Goal: Browse casually: Explore the website without a specific task or goal

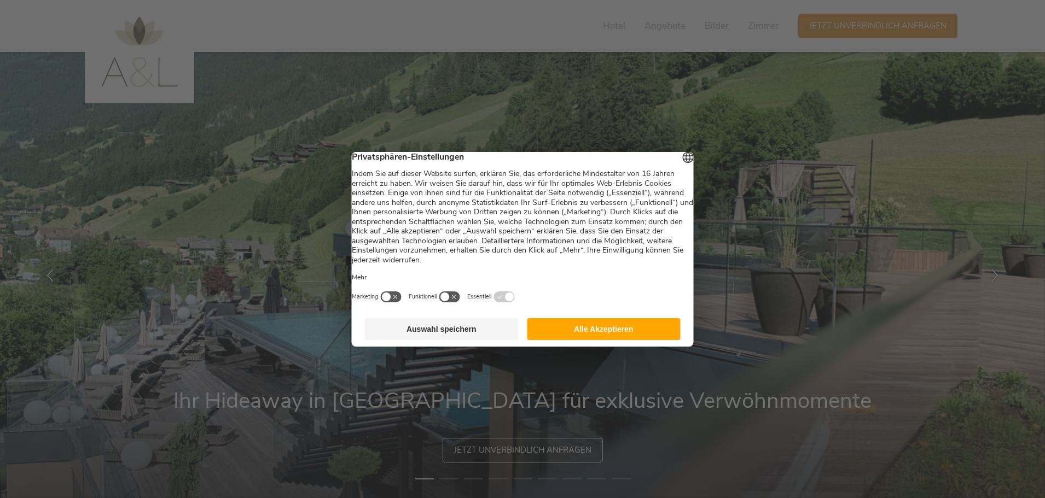
click at [587, 334] on button "Alle Akzeptieren" at bounding box center [604, 329] width 154 height 22
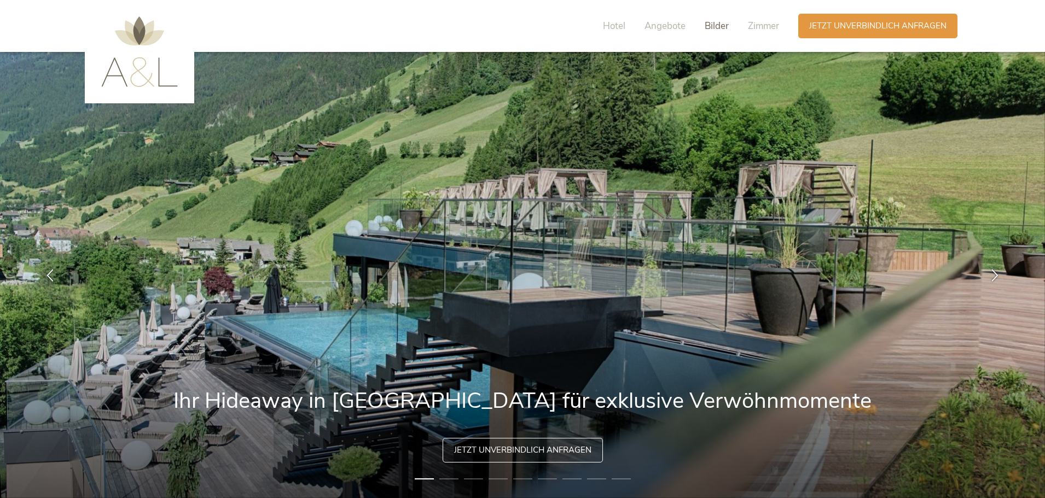
click at [713, 26] on span "Bilder" at bounding box center [717, 26] width 24 height 13
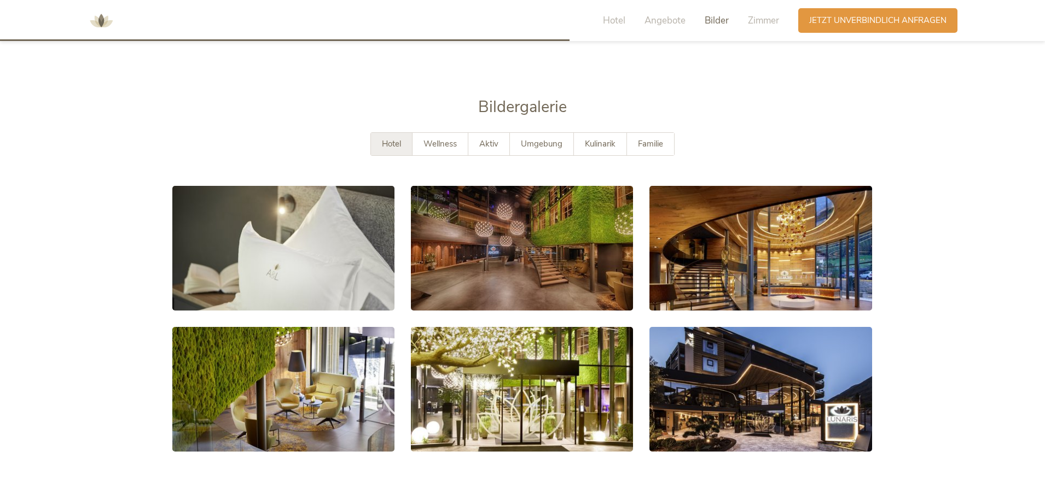
scroll to position [1979, 0]
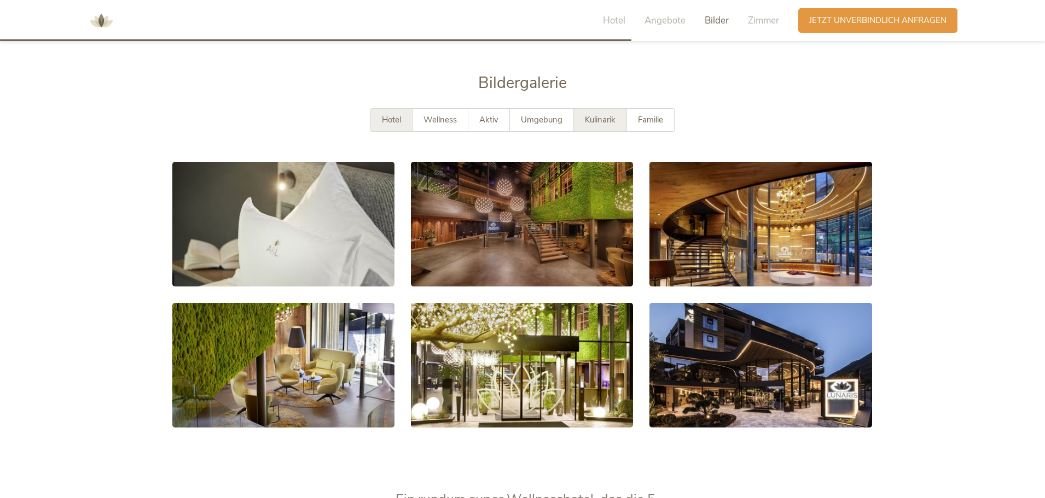
click at [591, 109] on div "Kulinarik" at bounding box center [600, 120] width 53 height 22
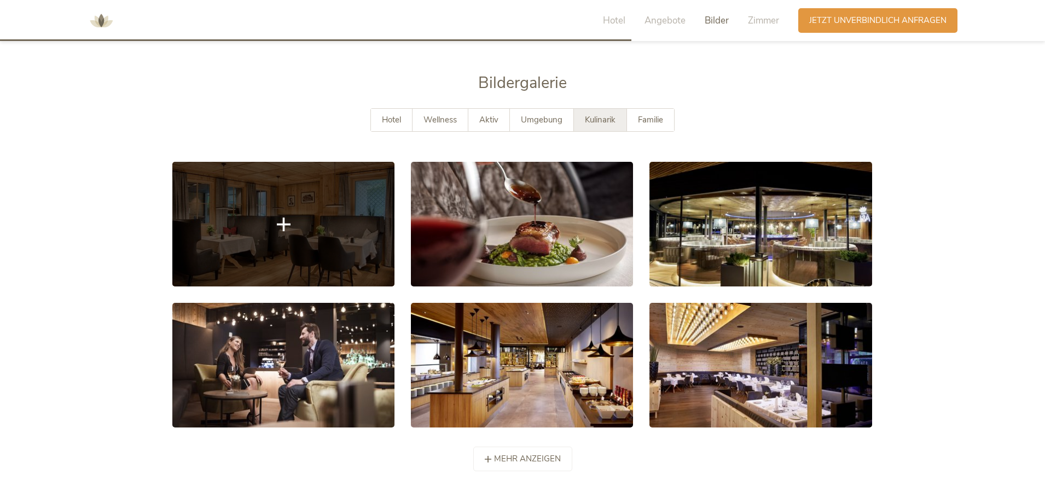
click at [302, 224] on link at bounding box center [283, 224] width 222 height 125
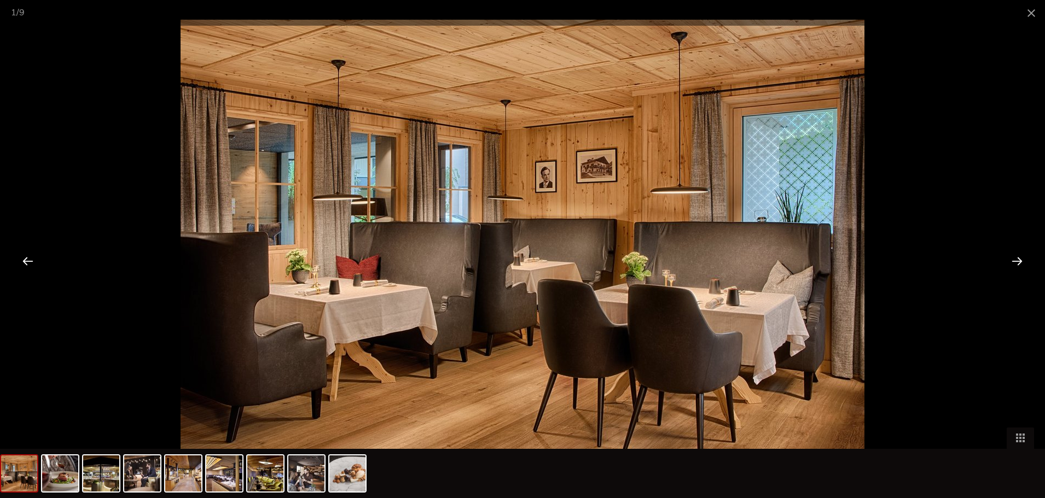
click at [1017, 263] on div at bounding box center [1017, 261] width 34 height 34
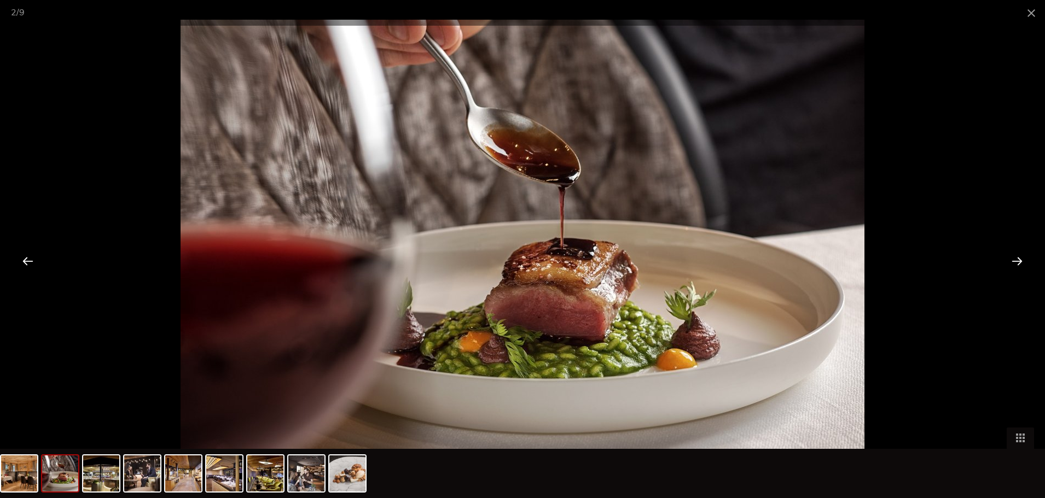
click at [1017, 263] on div at bounding box center [1017, 261] width 34 height 34
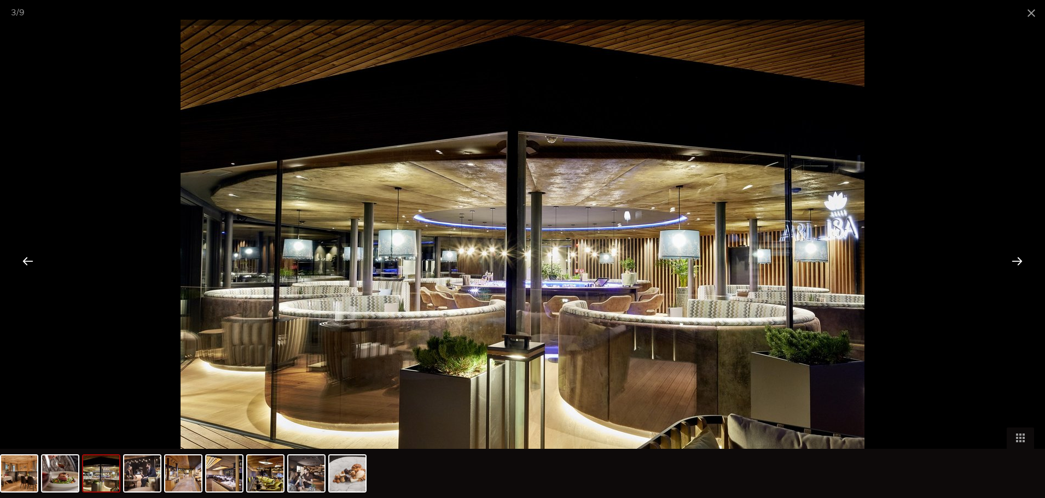
click at [1017, 262] on div at bounding box center [1017, 261] width 34 height 34
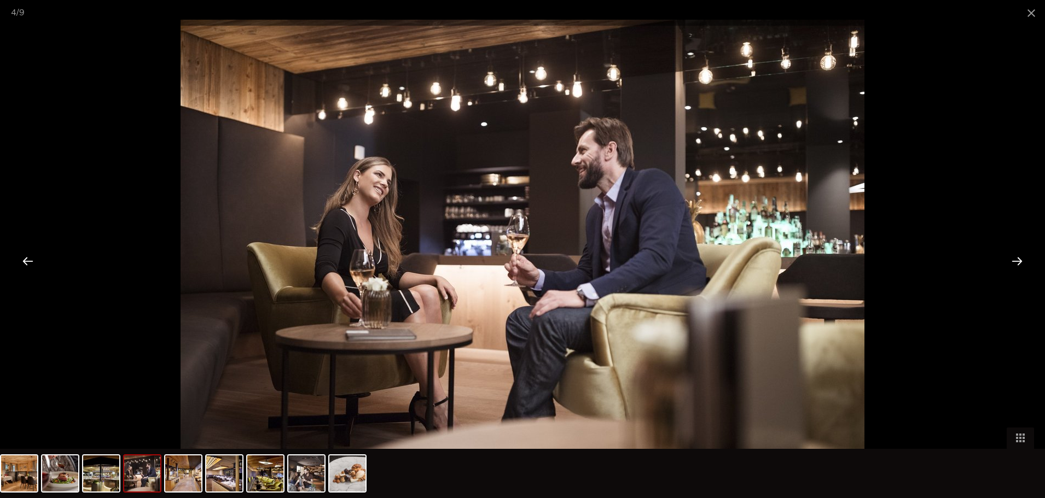
click at [1016, 262] on div at bounding box center [1017, 261] width 34 height 34
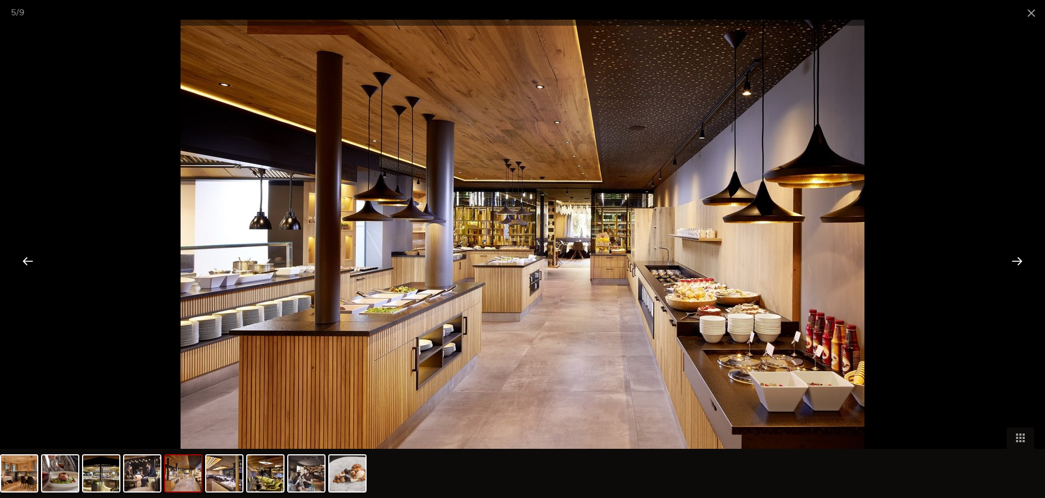
click at [1016, 262] on div at bounding box center [1017, 261] width 34 height 34
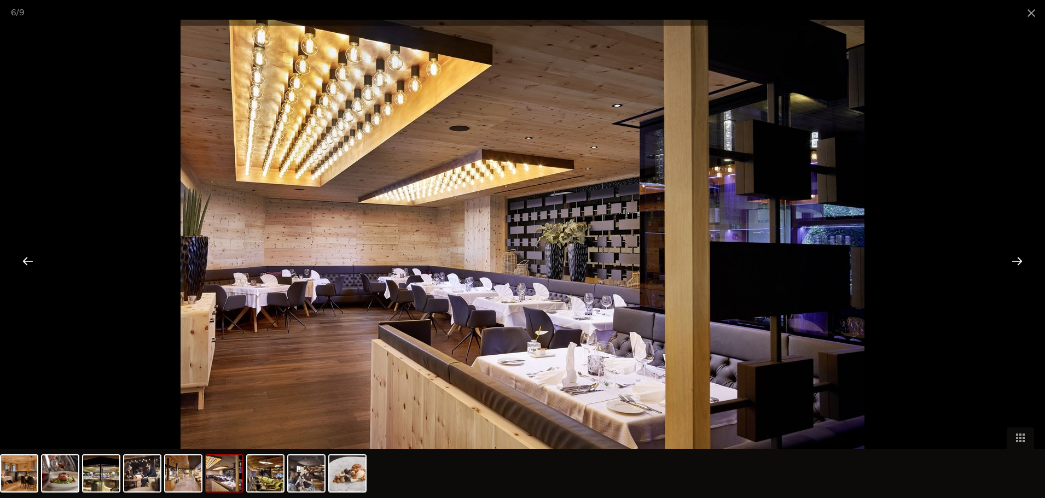
click at [1016, 262] on div at bounding box center [1017, 261] width 34 height 34
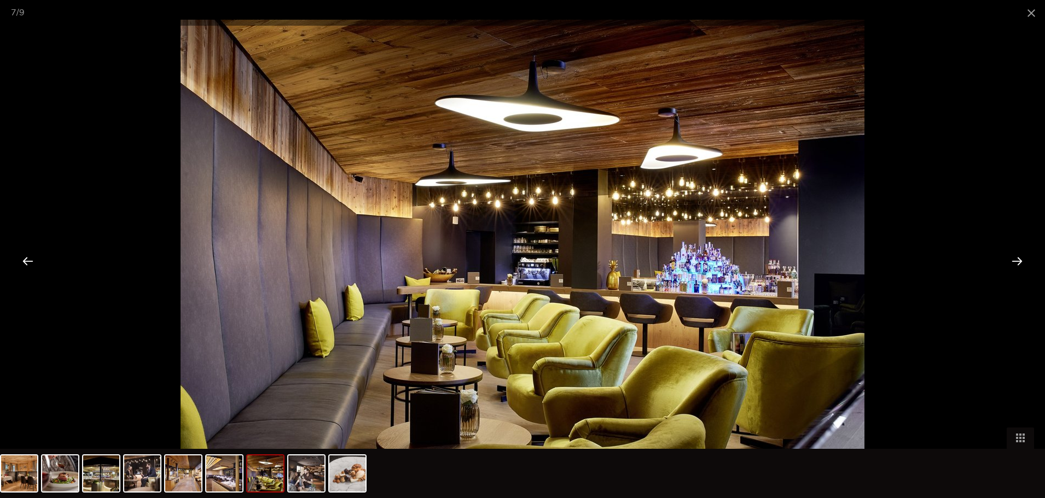
click at [1016, 262] on div at bounding box center [1017, 261] width 34 height 34
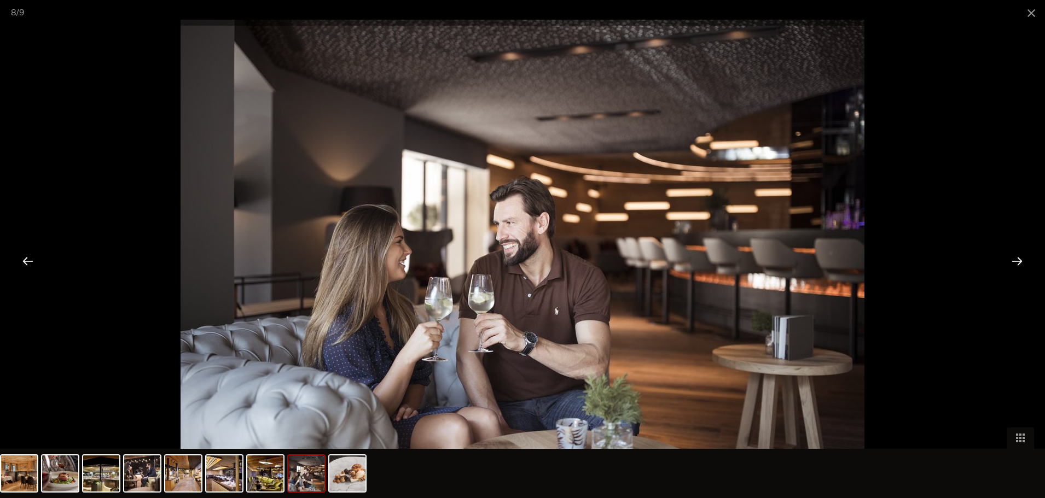
click at [1016, 262] on div at bounding box center [1017, 261] width 34 height 34
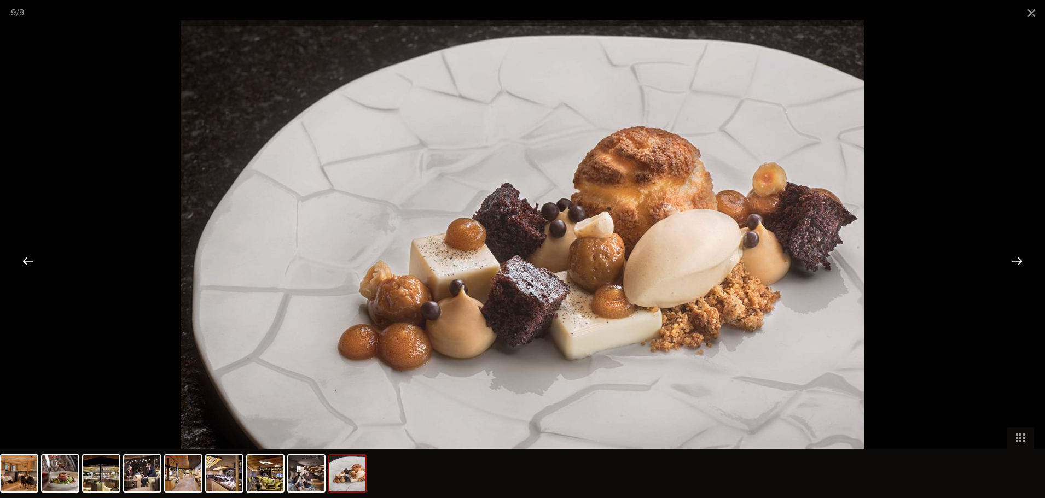
click at [1016, 262] on div at bounding box center [1017, 261] width 34 height 34
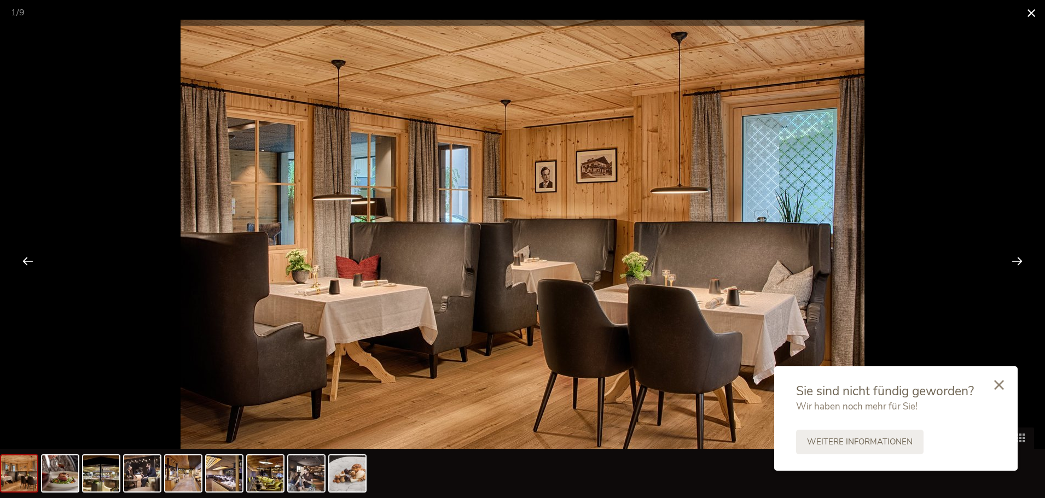
click at [1031, 14] on span at bounding box center [1031, 13] width 27 height 26
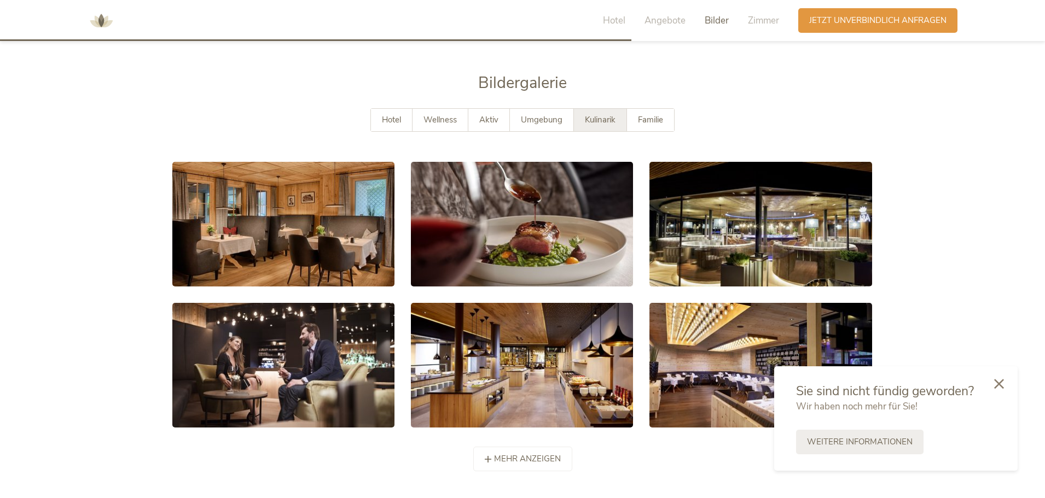
click at [998, 382] on icon at bounding box center [999, 384] width 10 height 10
